Goal: Check status: Check status

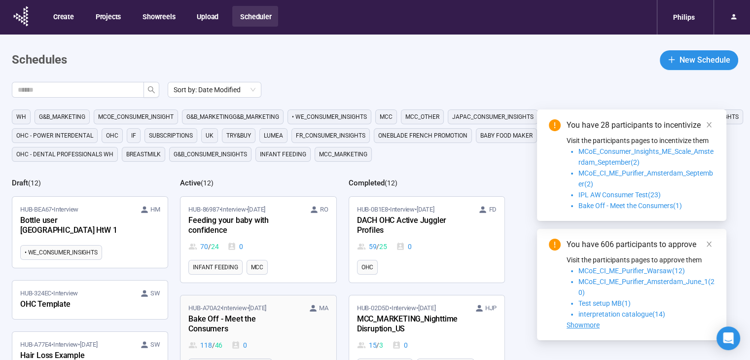
click at [262, 320] on div "Bake Off - Meet the Consumers" at bounding box center [242, 324] width 109 height 23
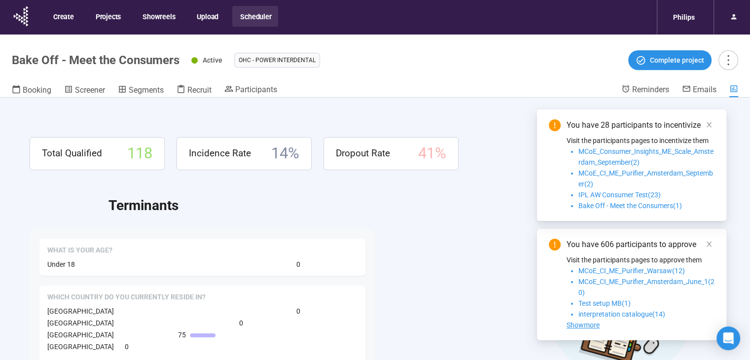
click at [262, 320] on div at bounding box center [271, 320] width 49 height 4
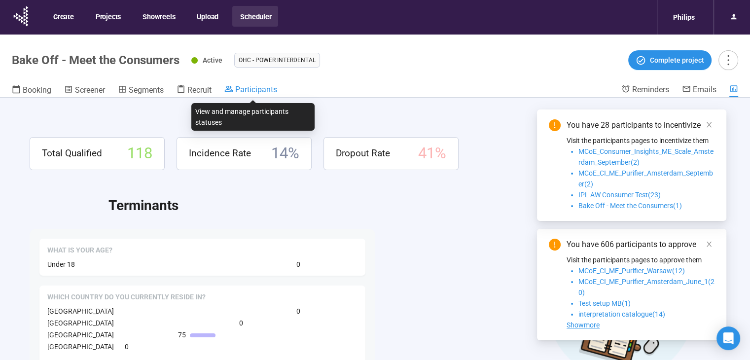
click at [267, 90] on span "Participants" at bounding box center [256, 89] width 42 height 9
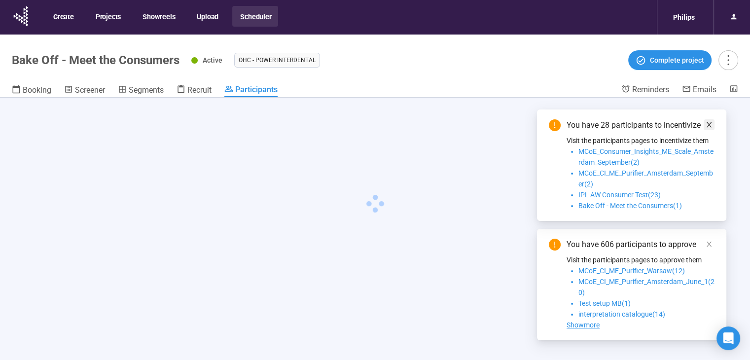
click at [710, 124] on icon "close" at bounding box center [709, 124] width 7 height 7
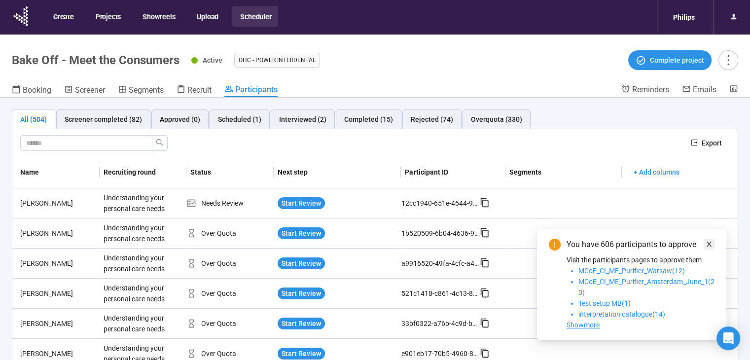
click at [709, 247] on span at bounding box center [709, 244] width 7 height 11
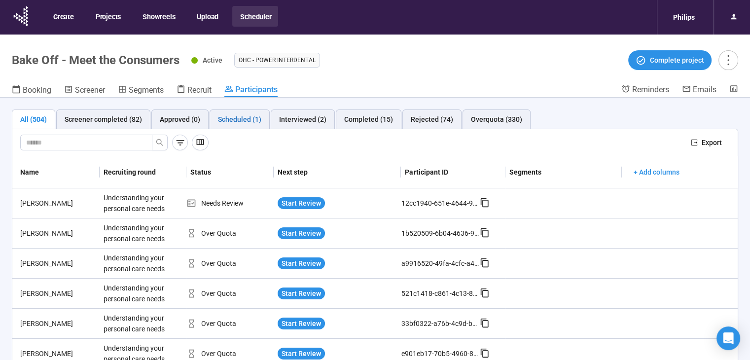
click at [241, 122] on div "Scheduled (1)" at bounding box center [239, 119] width 43 height 11
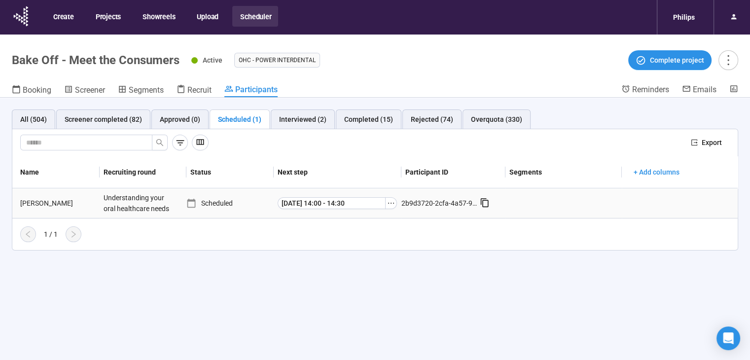
click at [28, 202] on div "[PERSON_NAME]" at bounding box center [57, 203] width 83 height 11
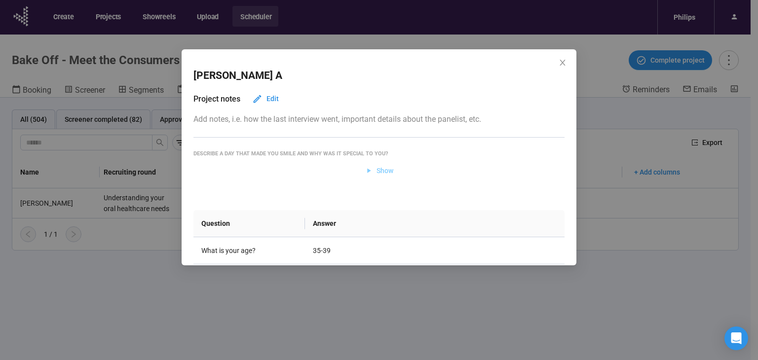
click at [371, 174] on span "Show" at bounding box center [378, 170] width 29 height 11
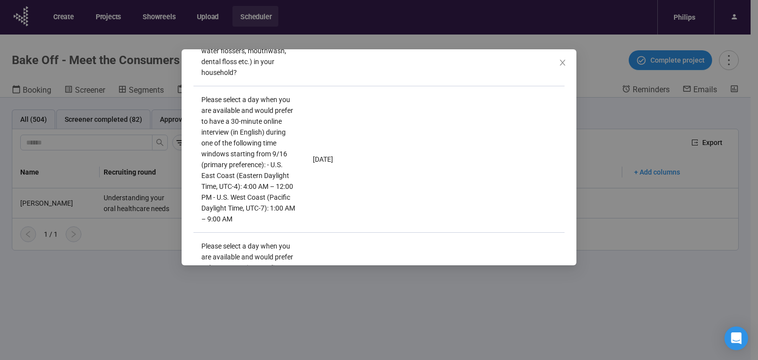
scroll to position [667, 0]
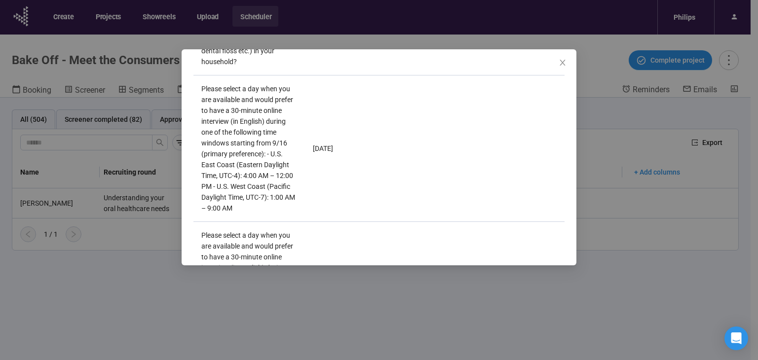
click at [333, 321] on div "[PERSON_NAME] A Project notes Edit Add notes, i.e. how the last interview went,…" at bounding box center [379, 180] width 758 height 360
